Goal: Find specific page/section: Find specific page/section

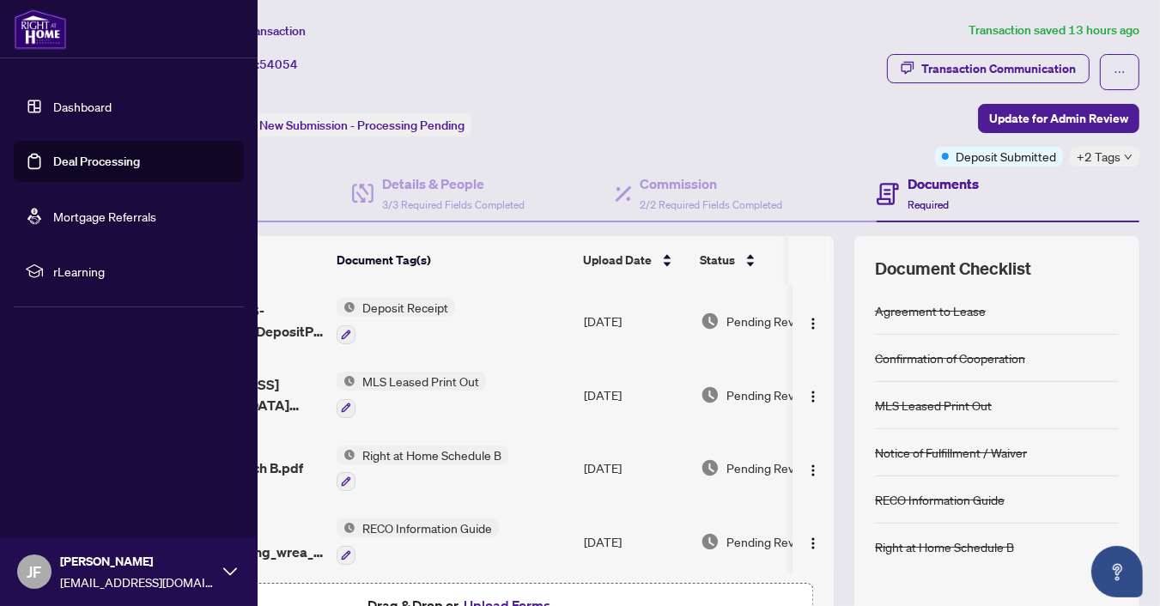
click at [40, 29] on img at bounding box center [40, 29] width 53 height 41
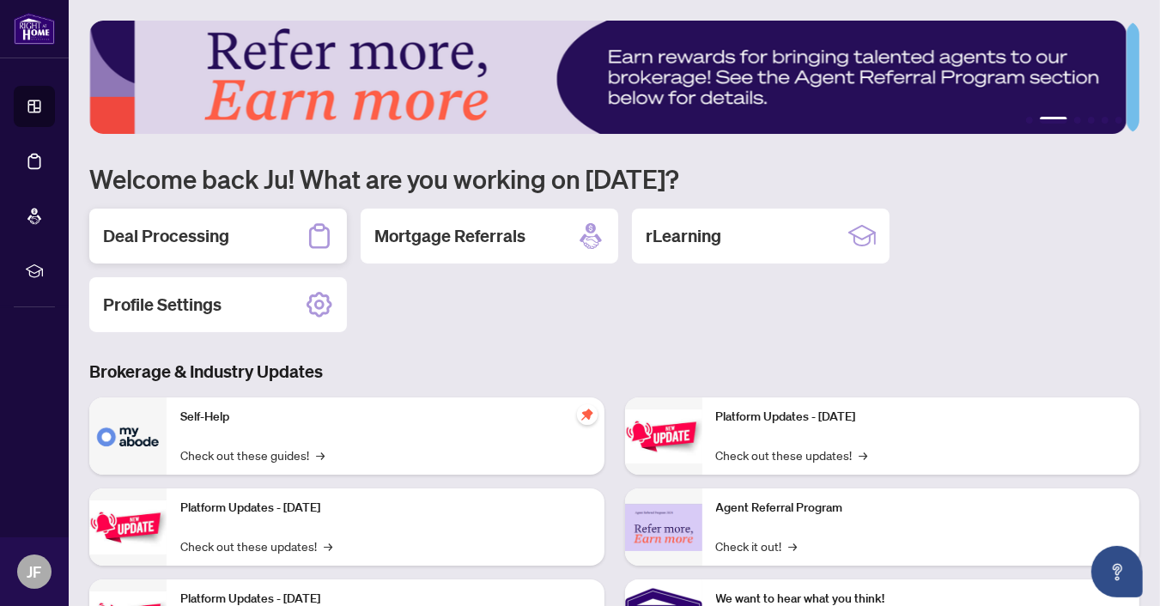
click at [191, 234] on h2 "Deal Processing" at bounding box center [166, 236] width 126 height 24
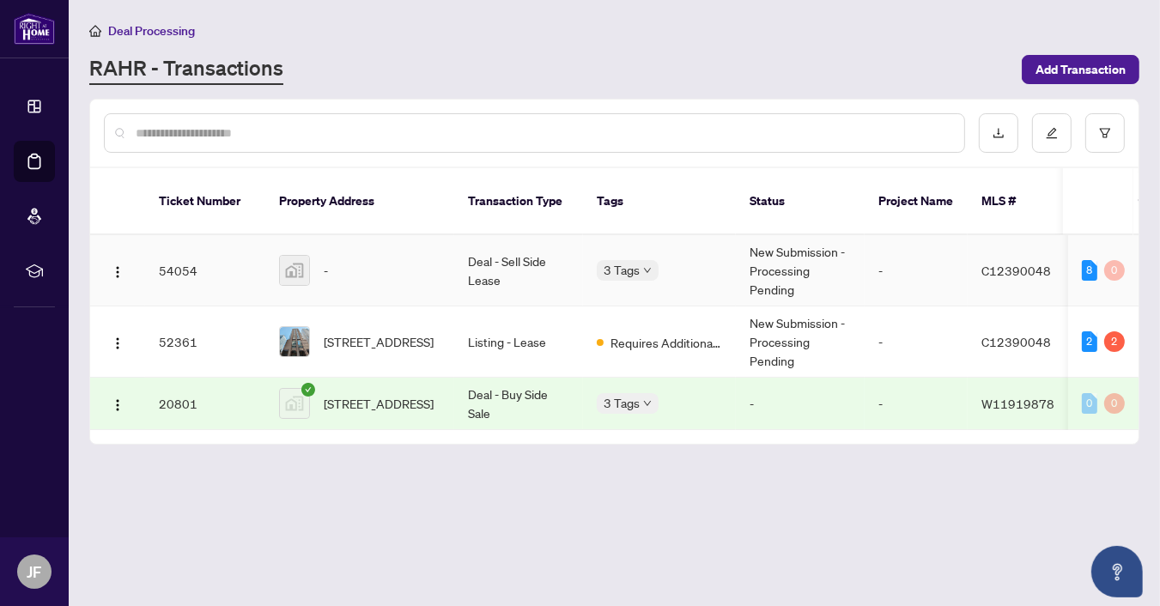
click at [187, 252] on td "54054" at bounding box center [205, 270] width 120 height 71
